Goal: Task Accomplishment & Management: Complete application form

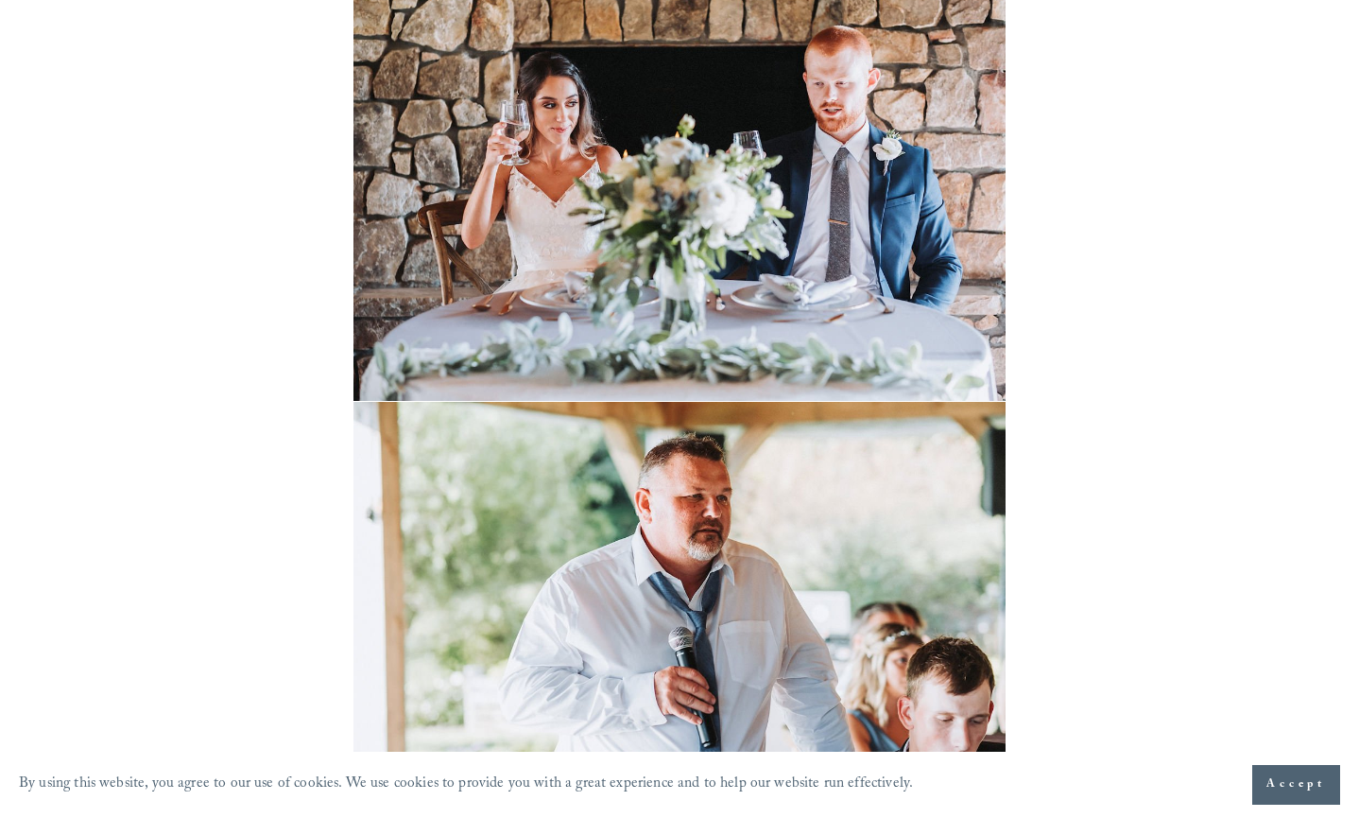
scroll to position [21797, 0]
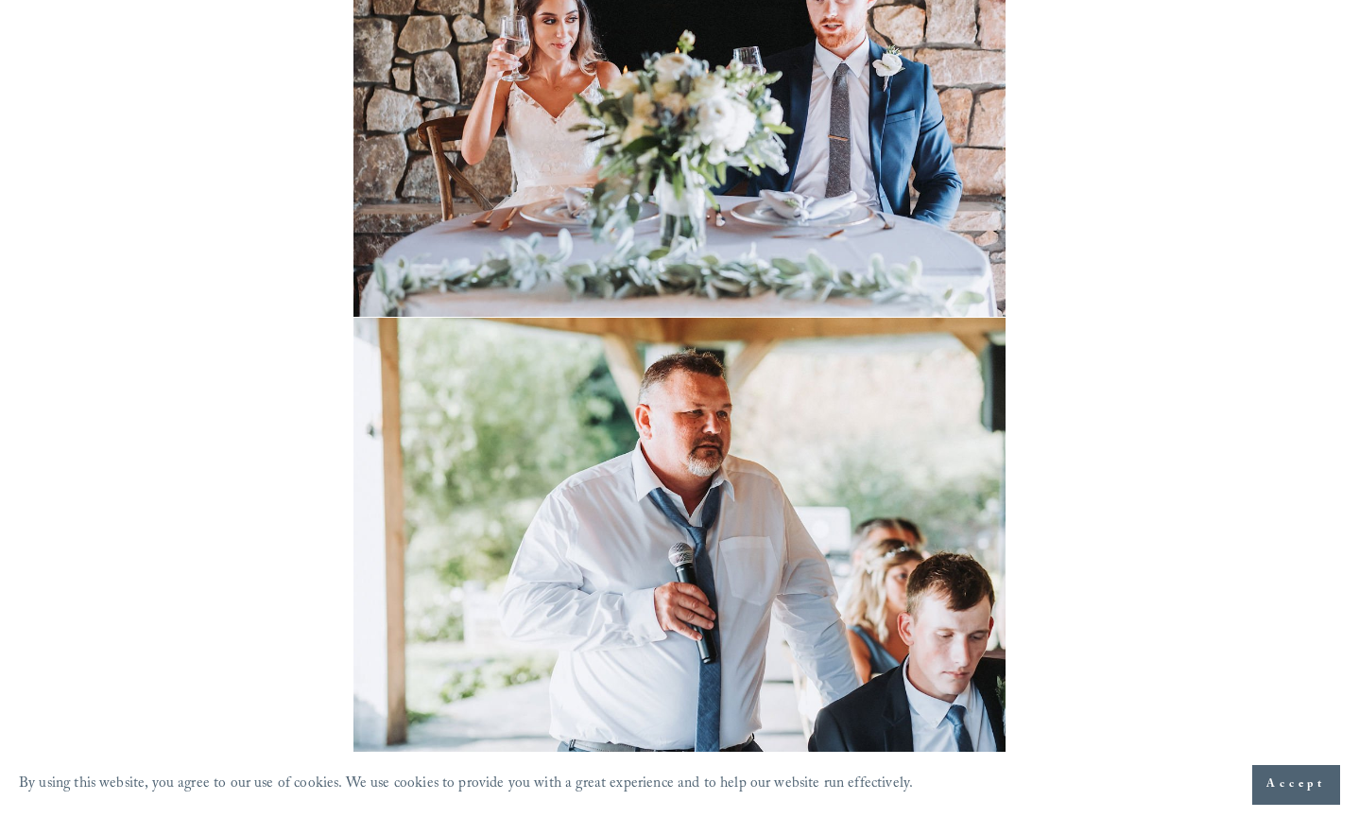
click at [1266, 795] on button "Accept" at bounding box center [1296, 785] width 88 height 40
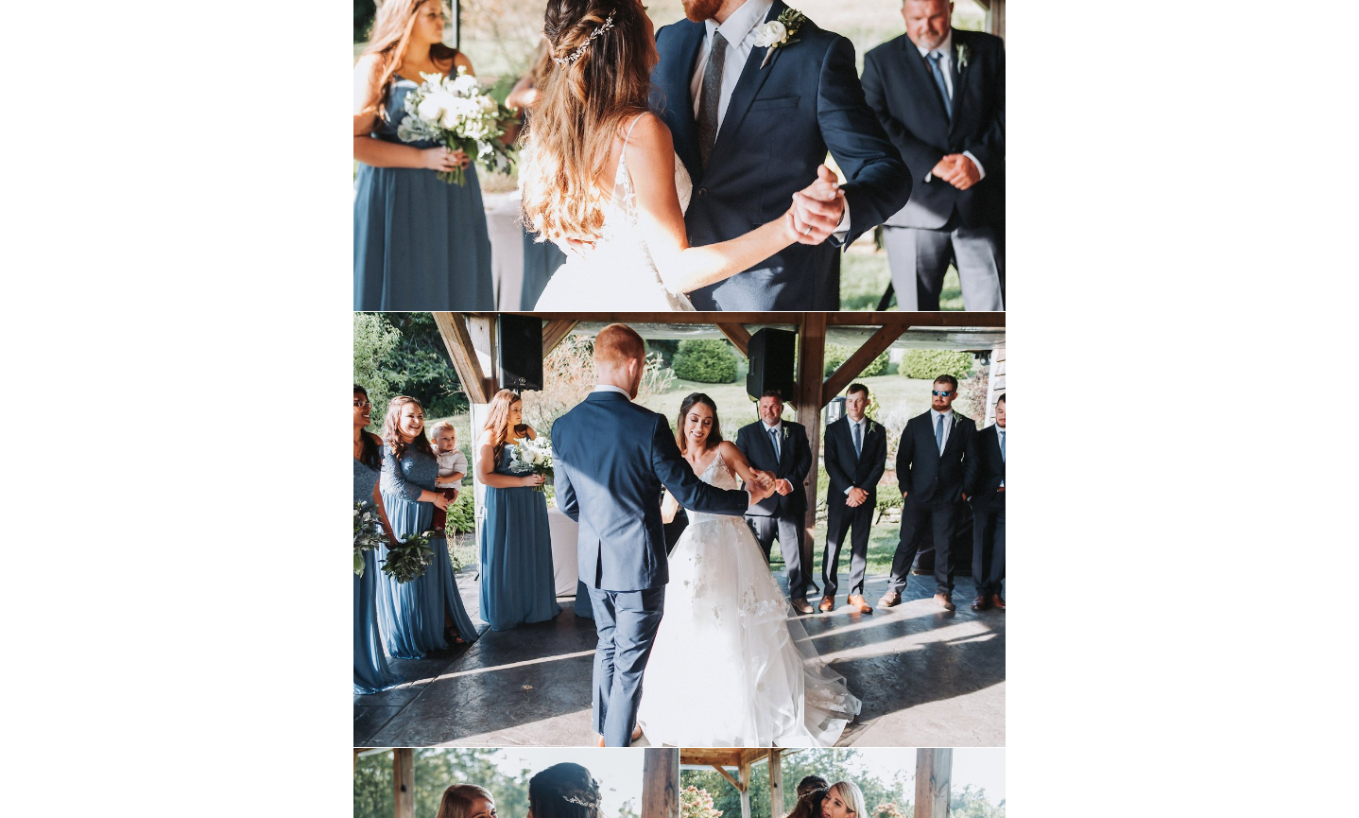
scroll to position [0, 0]
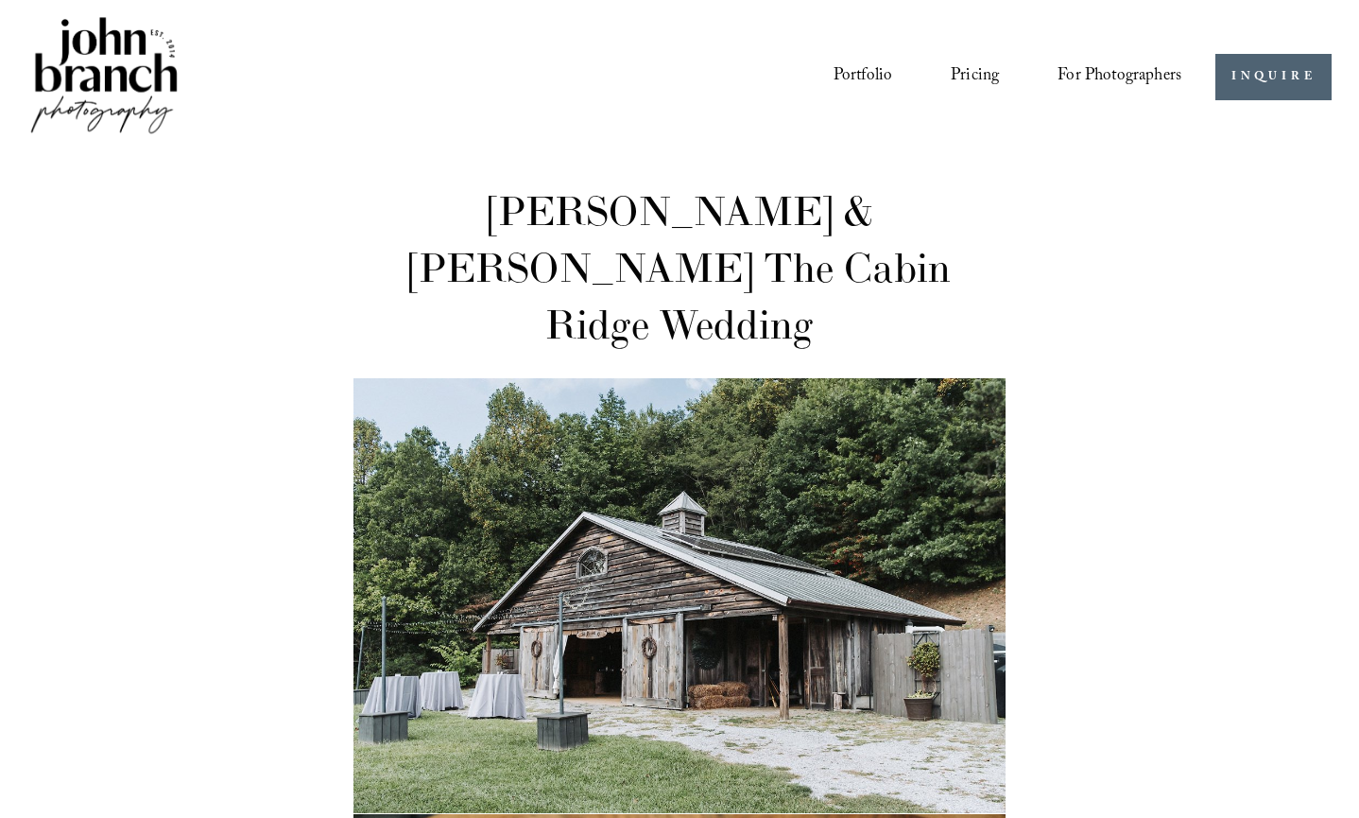
click at [0, 0] on link "Blog" at bounding box center [0, 0] width 0 height 0
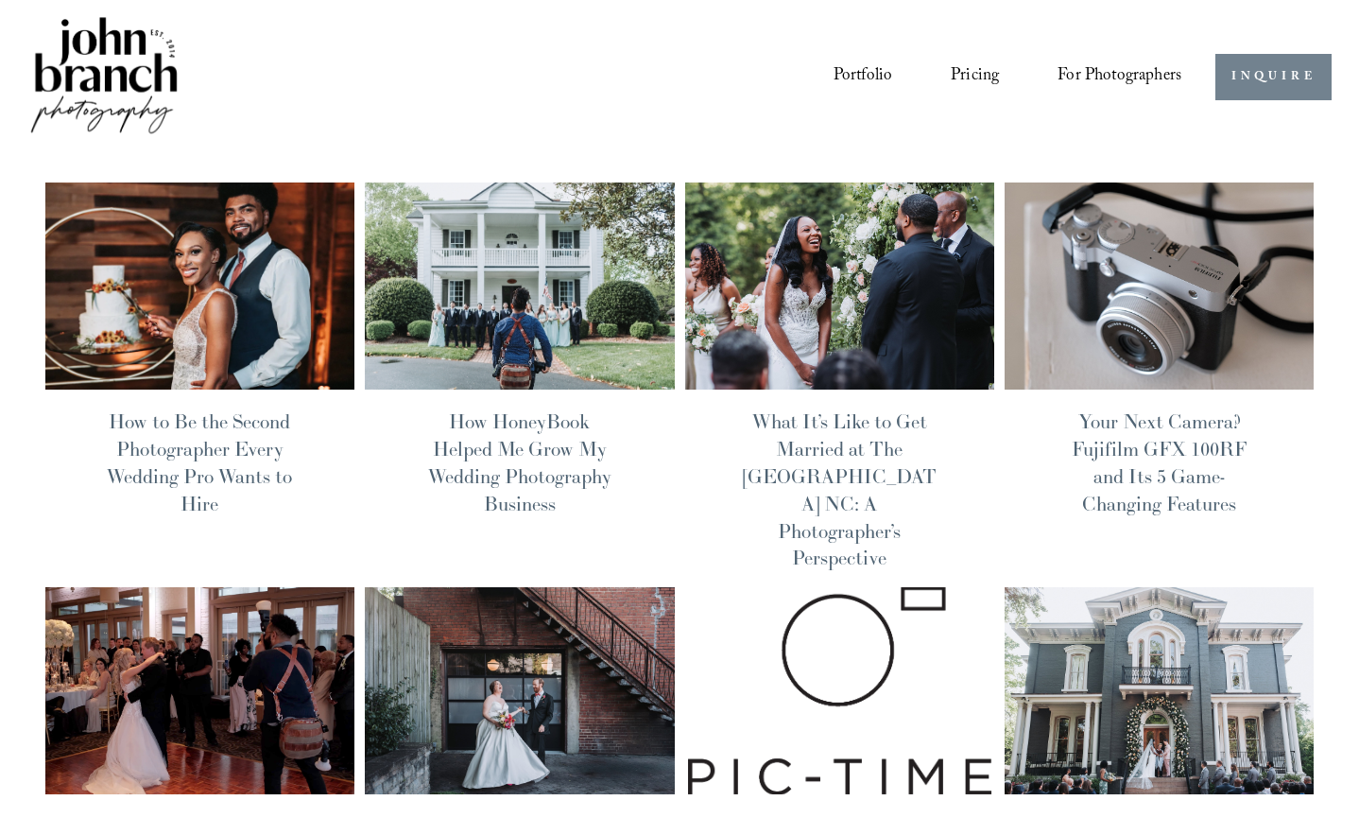
click at [1267, 82] on link "INQUIRE" at bounding box center [1274, 77] width 116 height 46
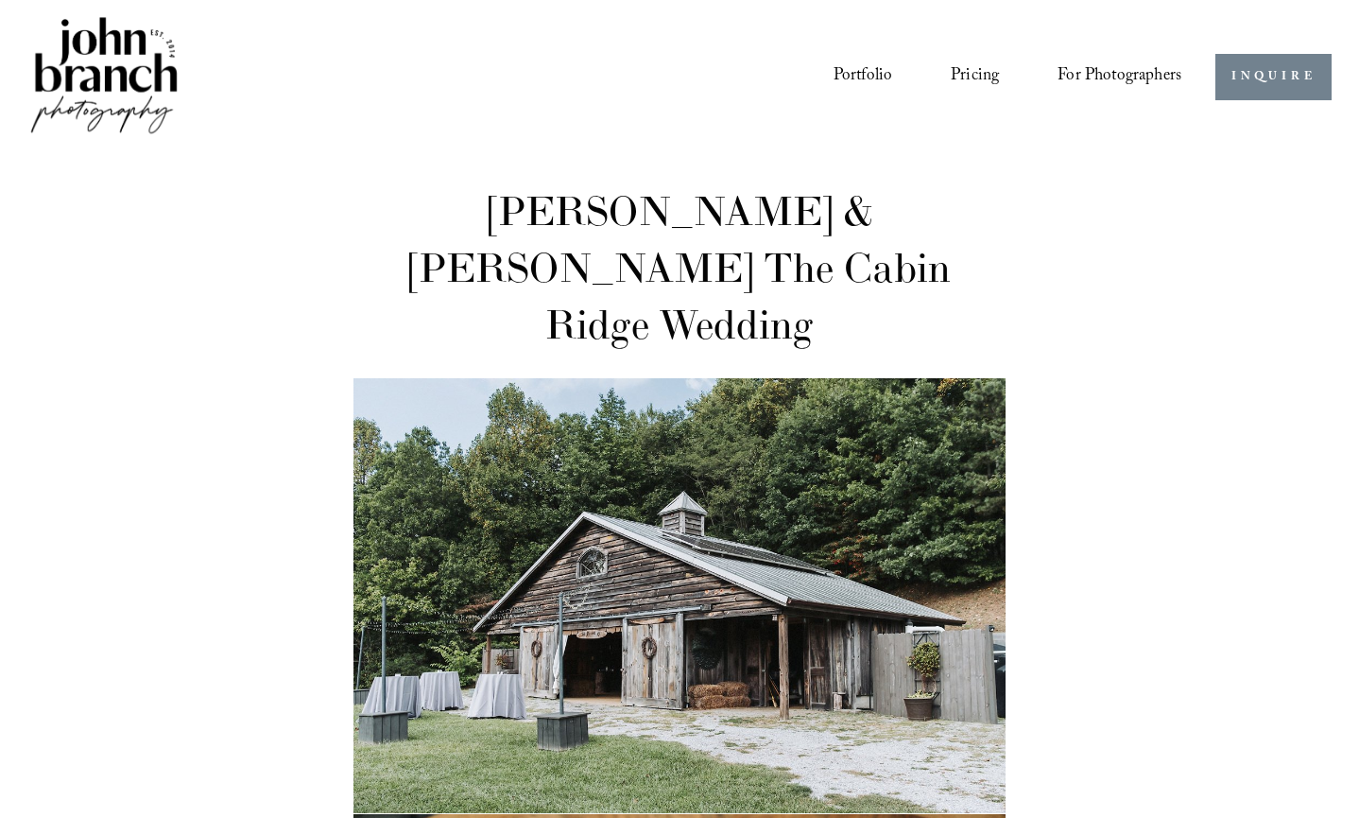
click at [1257, 85] on link "INQUIRE" at bounding box center [1274, 77] width 116 height 46
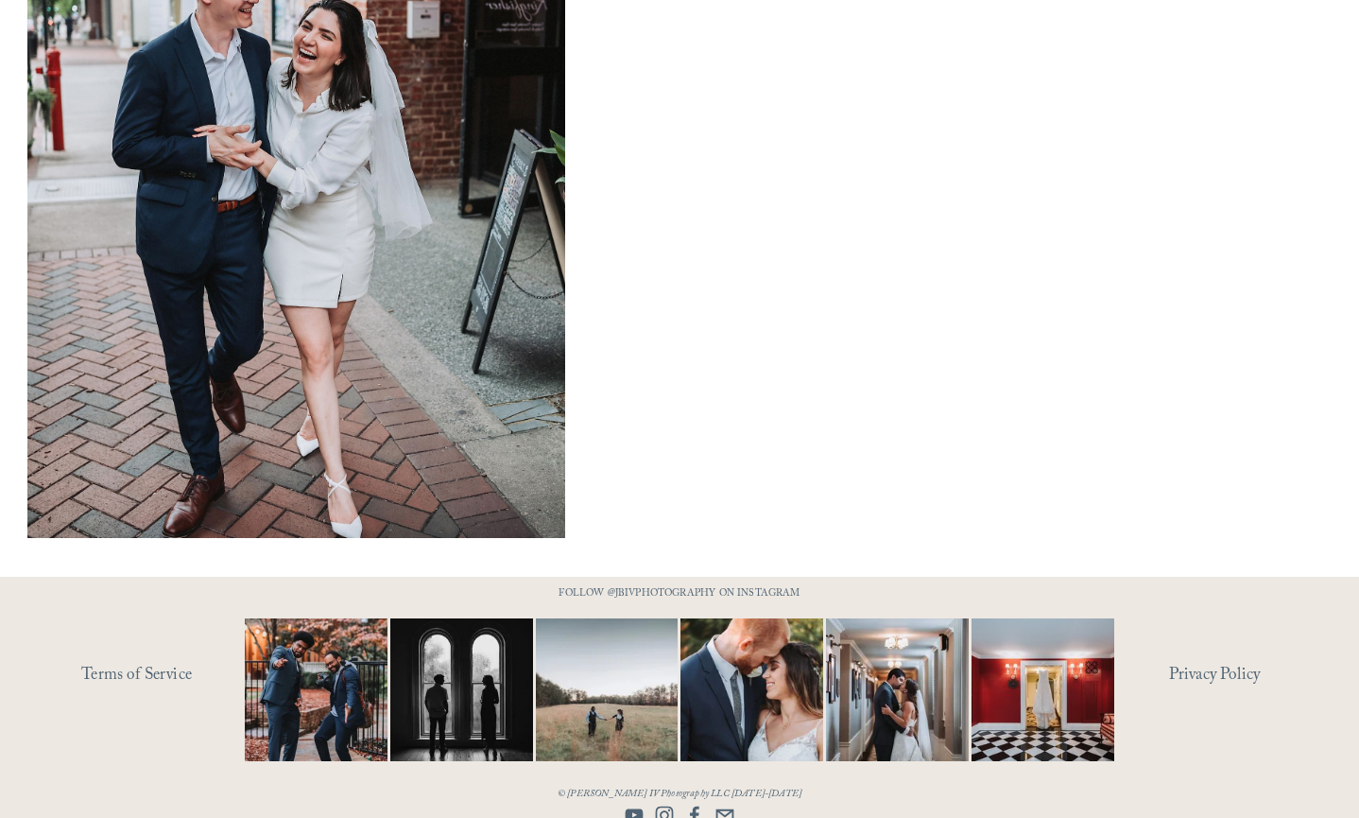
scroll to position [1441, 0]
